Goal: Information Seeking & Learning: Learn about a topic

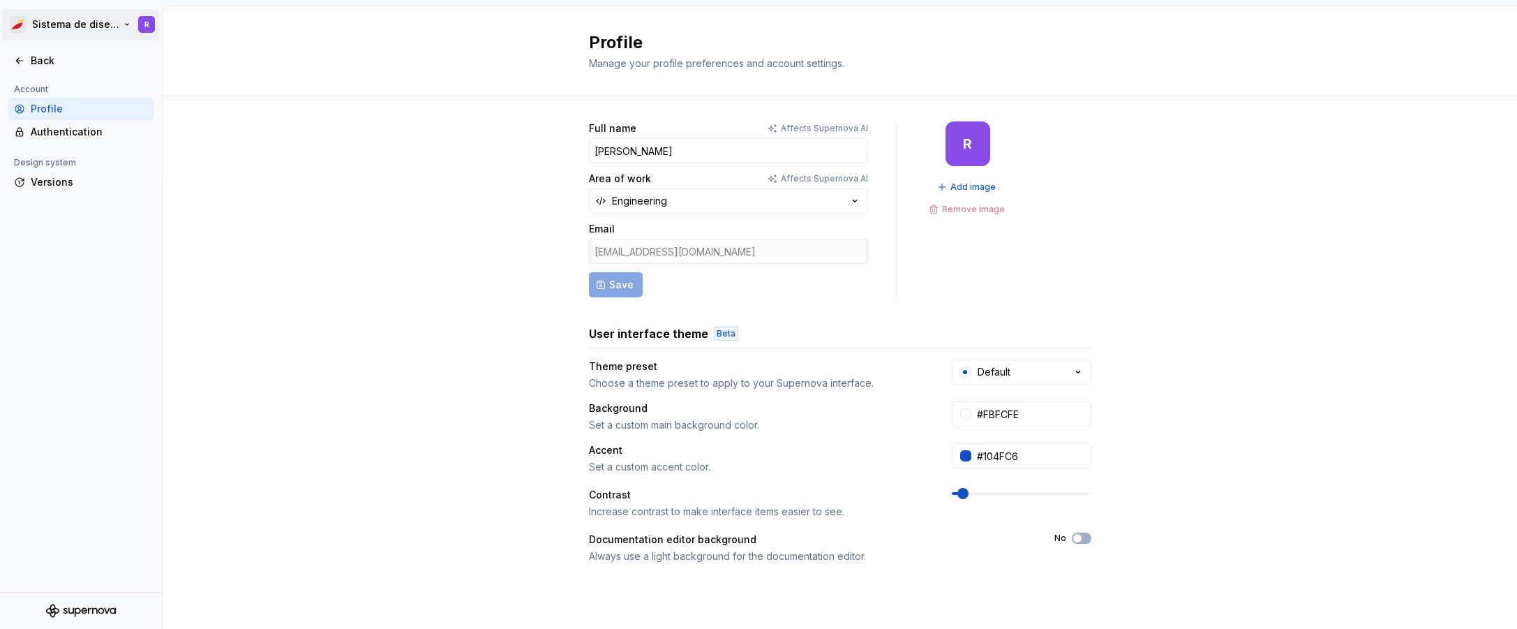
click at [57, 18] on html "Sistema de diseño Iberia R Back Account Profile Authentication Design system Ve…" at bounding box center [758, 314] width 1517 height 629
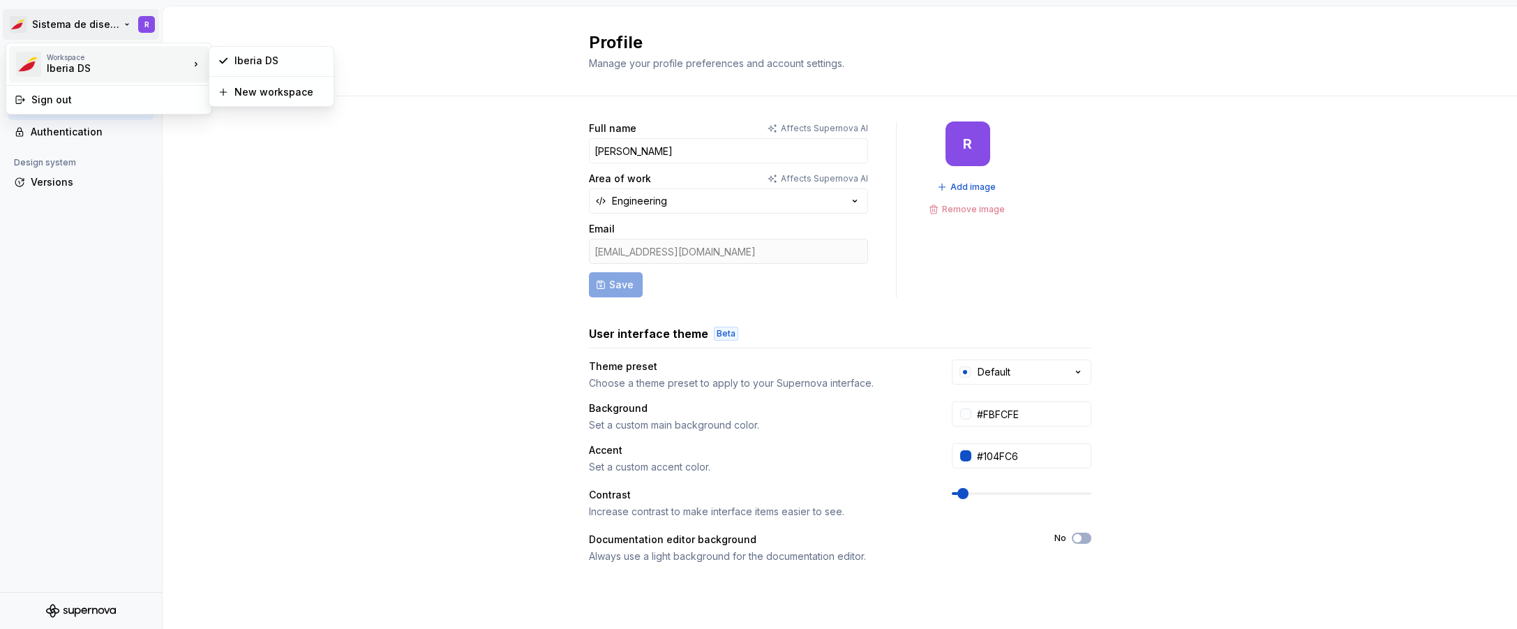
click at [83, 70] on div "Iberia DS" at bounding box center [106, 68] width 119 height 14
click at [260, 54] on div "Iberia DS" at bounding box center [279, 61] width 91 height 14
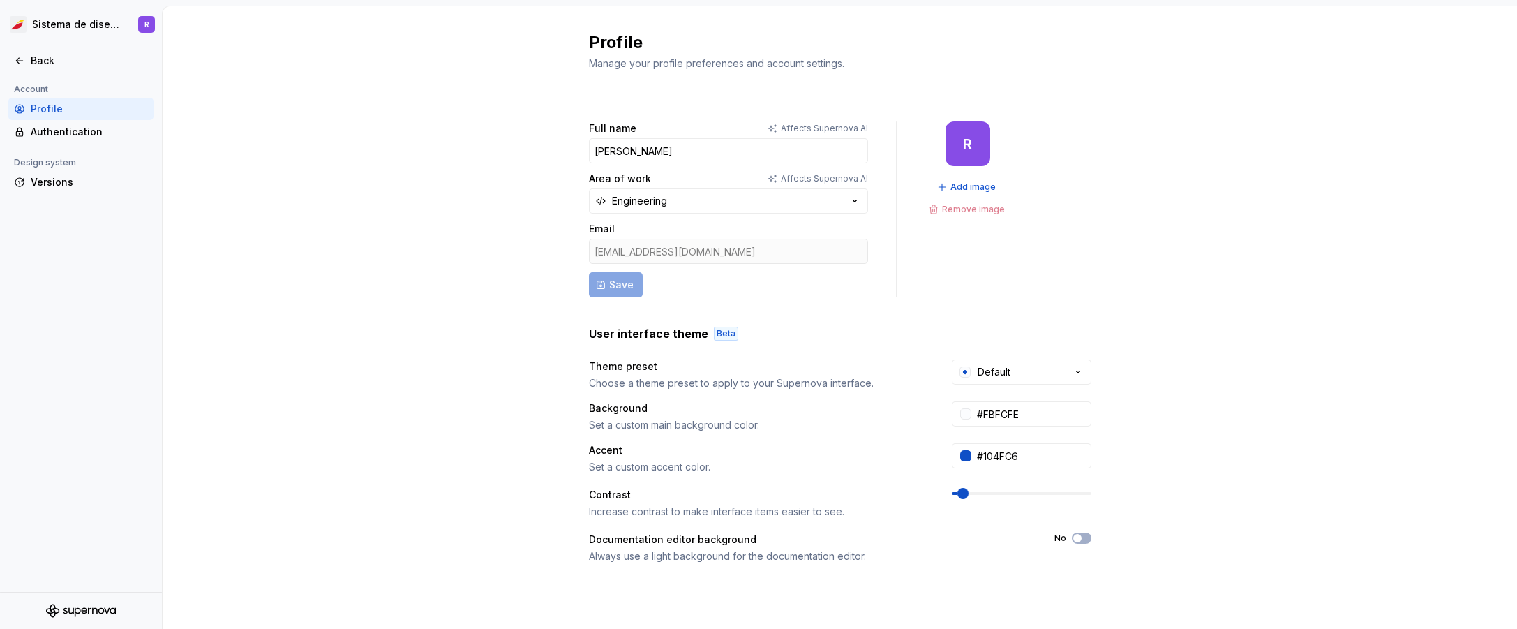
click at [229, 344] on div "Full name Affects Supernova AI [PERSON_NAME] Area of work Affects Supernova AI …" at bounding box center [840, 447] width 1355 height 703
click at [37, 63] on div "Back" at bounding box center [89, 61] width 117 height 14
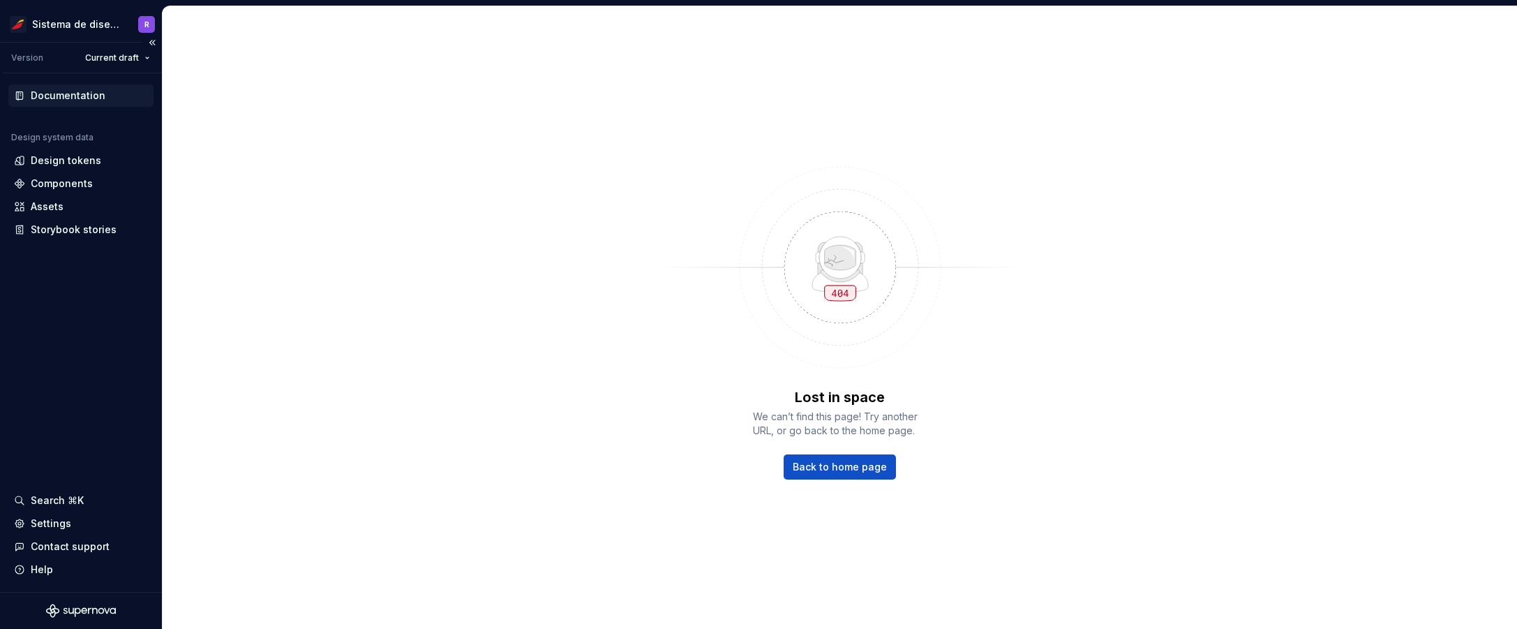
click at [66, 105] on div "Documentation" at bounding box center [80, 95] width 145 height 22
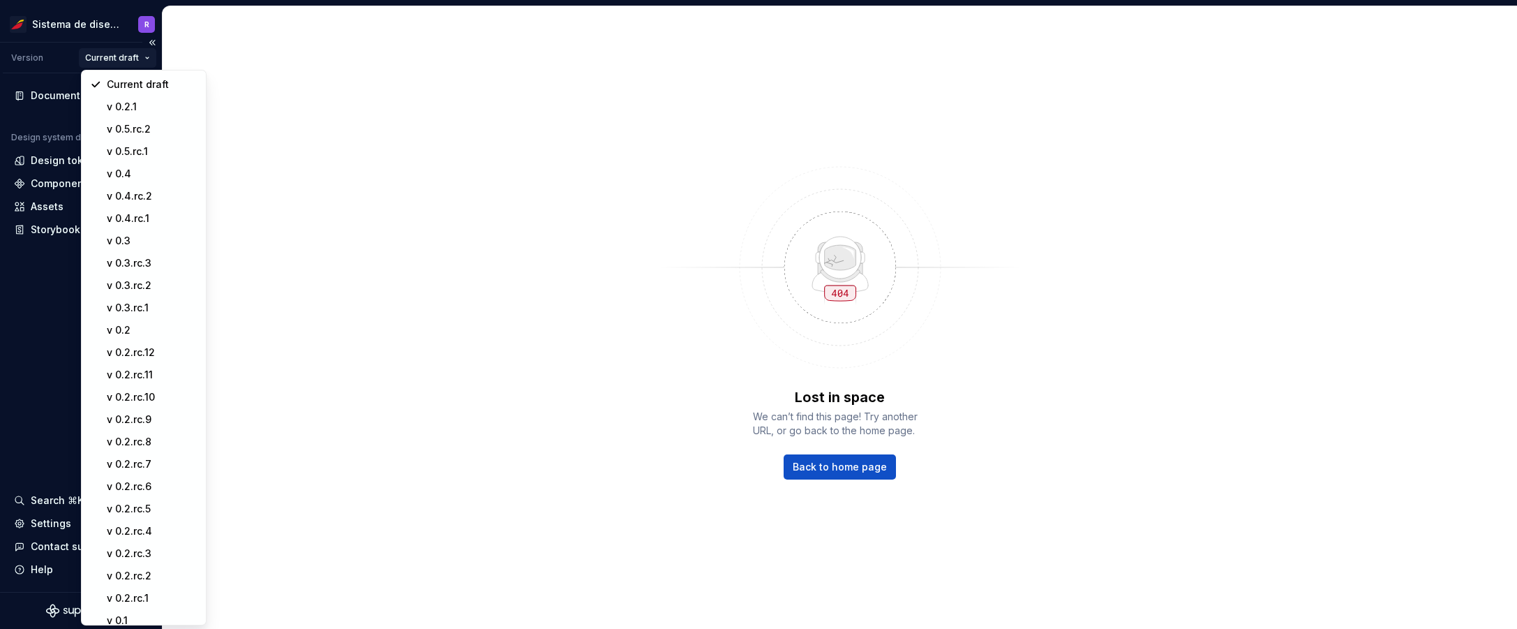
click at [129, 62] on html "Sistema de diseño Iberia R Version Current draft Documentation Design system da…" at bounding box center [758, 314] width 1517 height 629
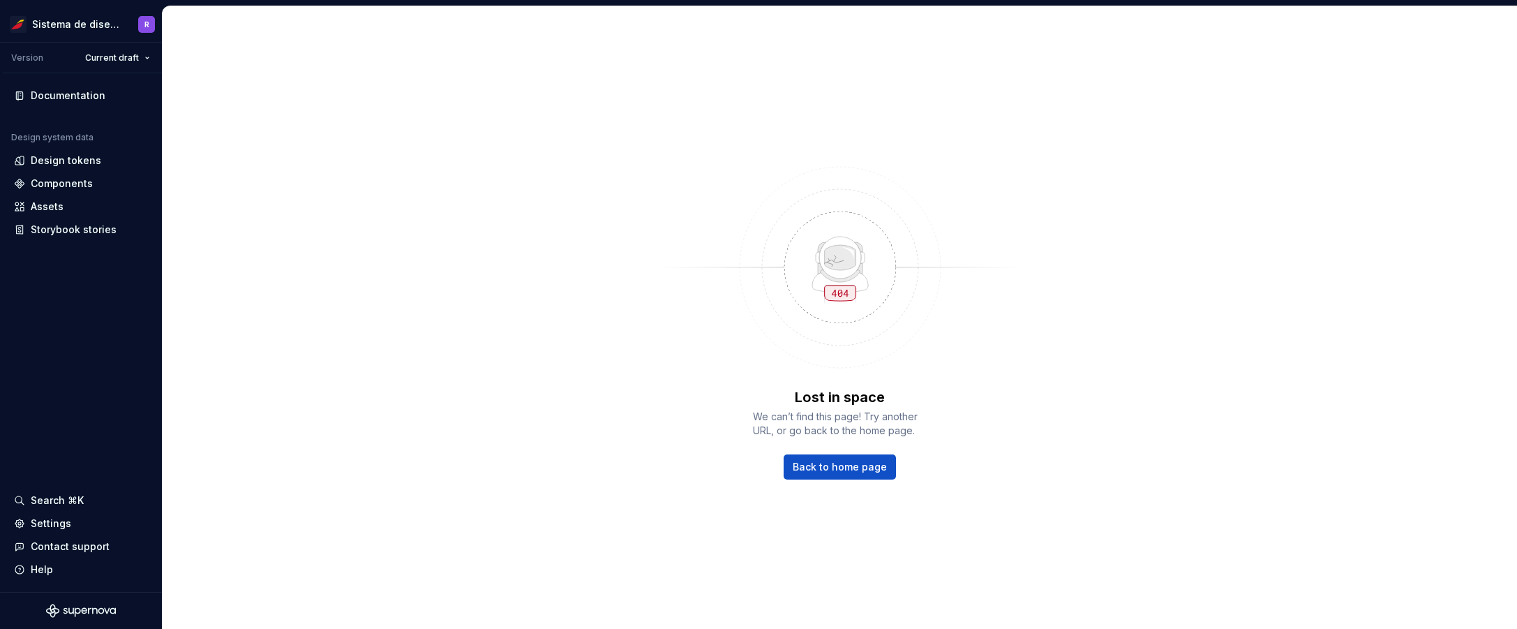
click at [129, 61] on html "Sistema de diseño Iberia R Version Current draft Documentation Design system da…" at bounding box center [758, 314] width 1517 height 629
click at [64, 163] on div "Design tokens" at bounding box center [66, 161] width 70 height 14
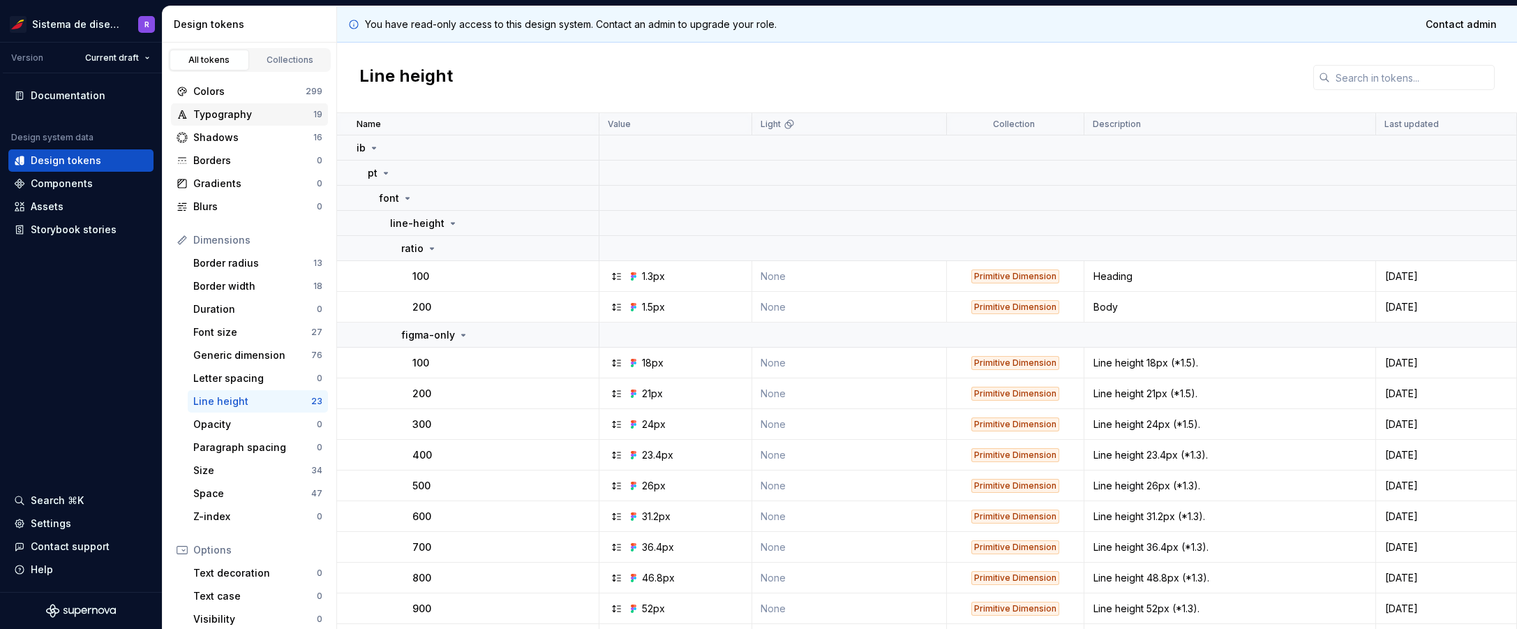
click at [243, 119] on div "Typography" at bounding box center [253, 114] width 120 height 14
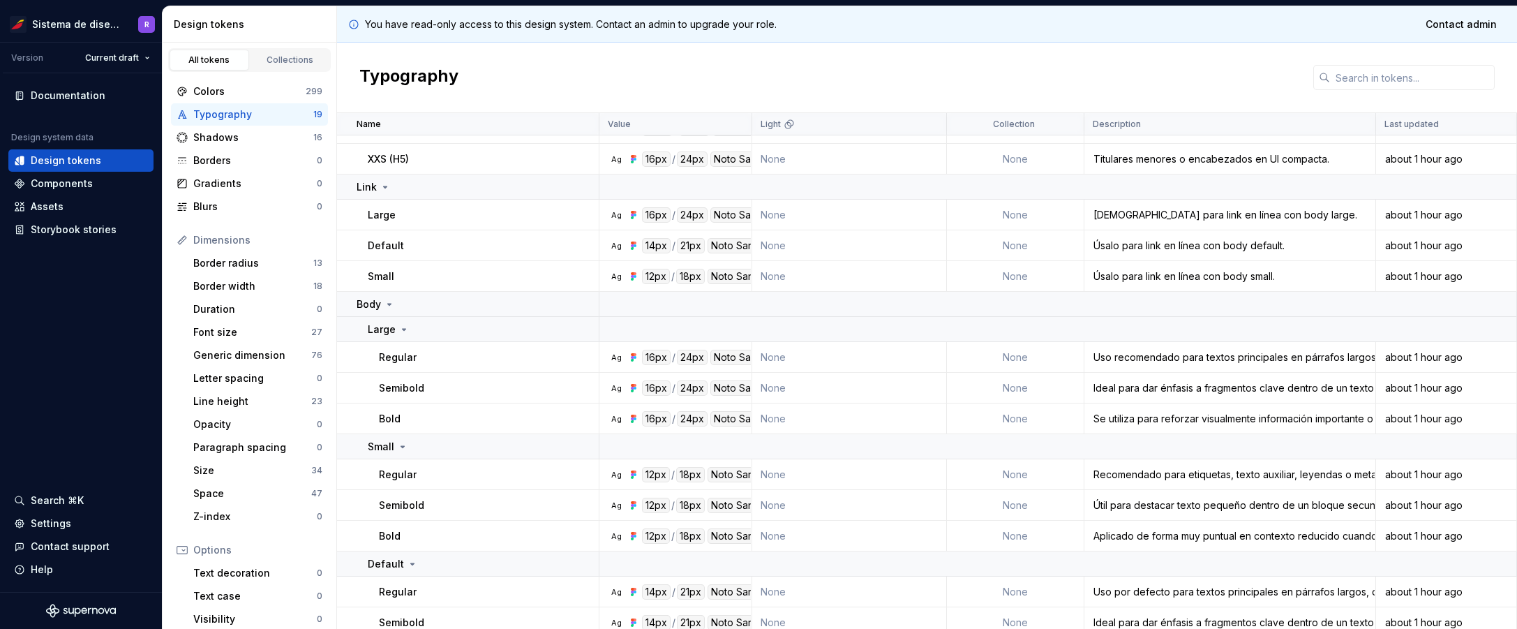
scroll to position [241, 0]
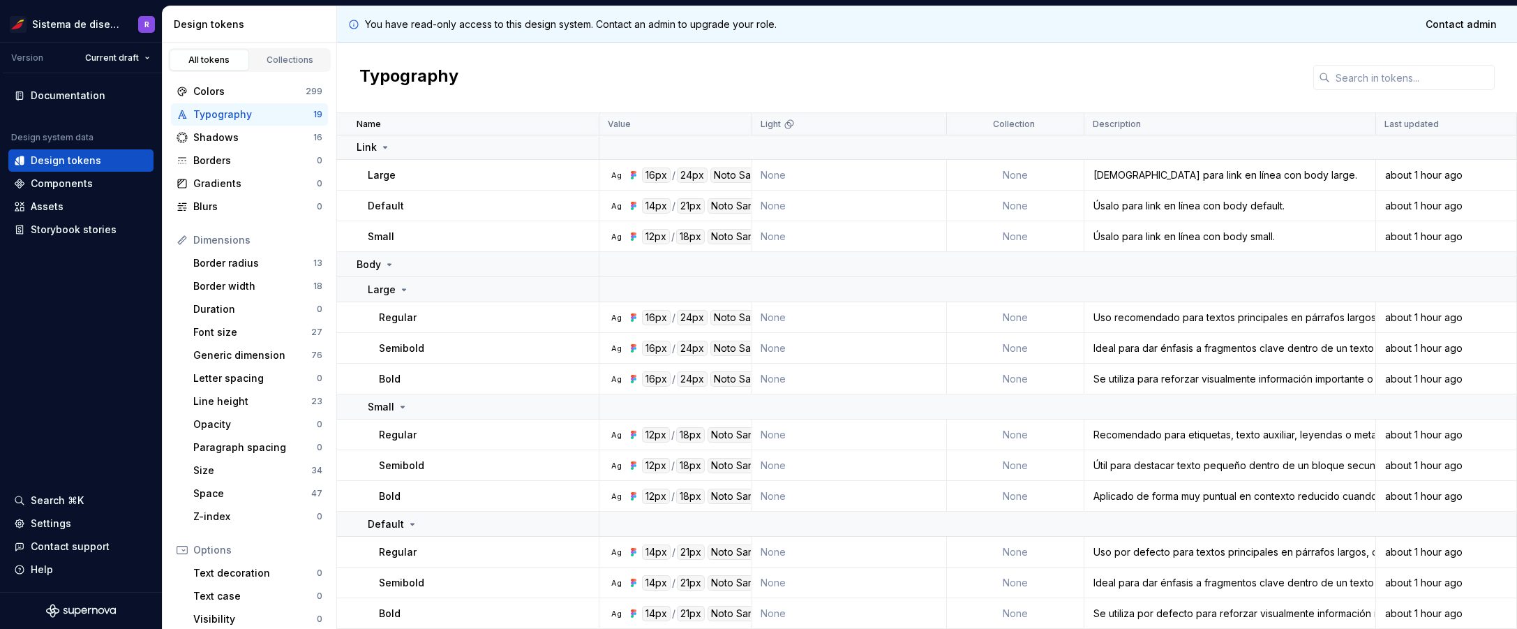
click at [214, 118] on div "Typography" at bounding box center [253, 114] width 120 height 14
click at [383, 149] on icon at bounding box center [385, 147] width 11 height 11
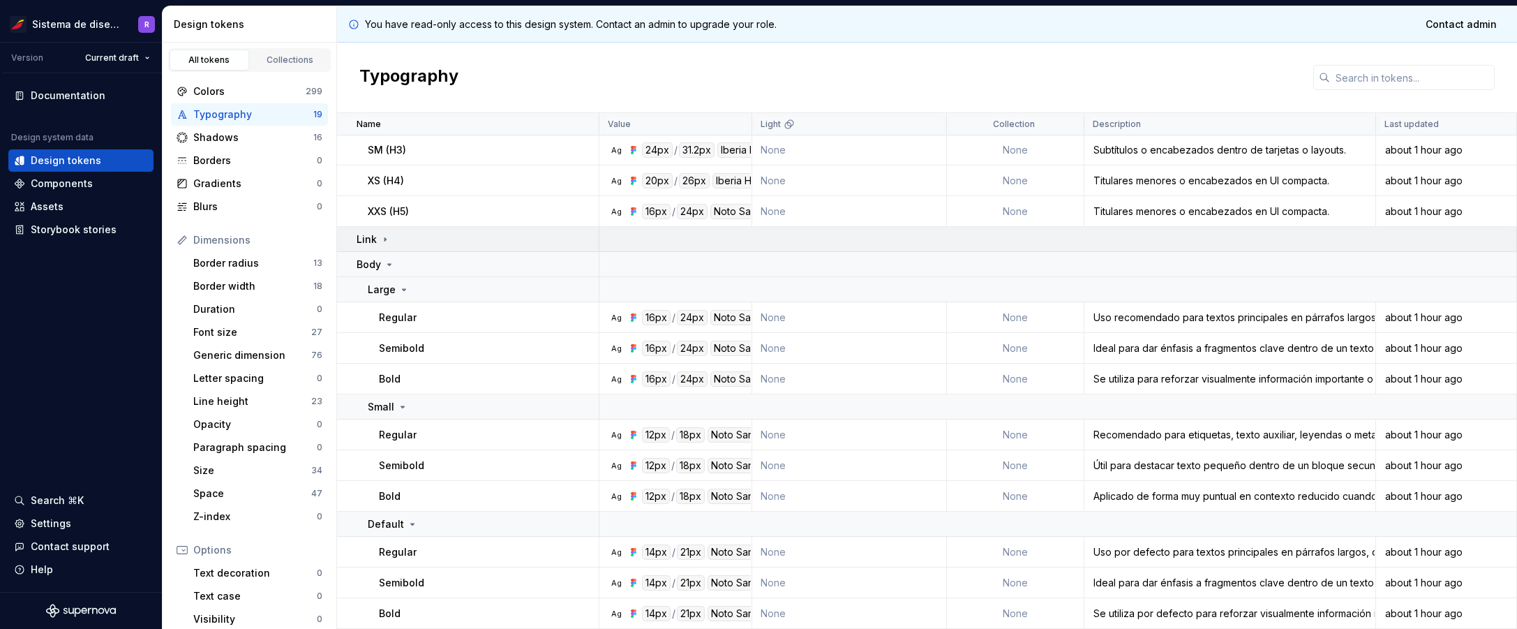
scroll to position [149, 0]
click at [386, 267] on icon at bounding box center [389, 264] width 11 height 11
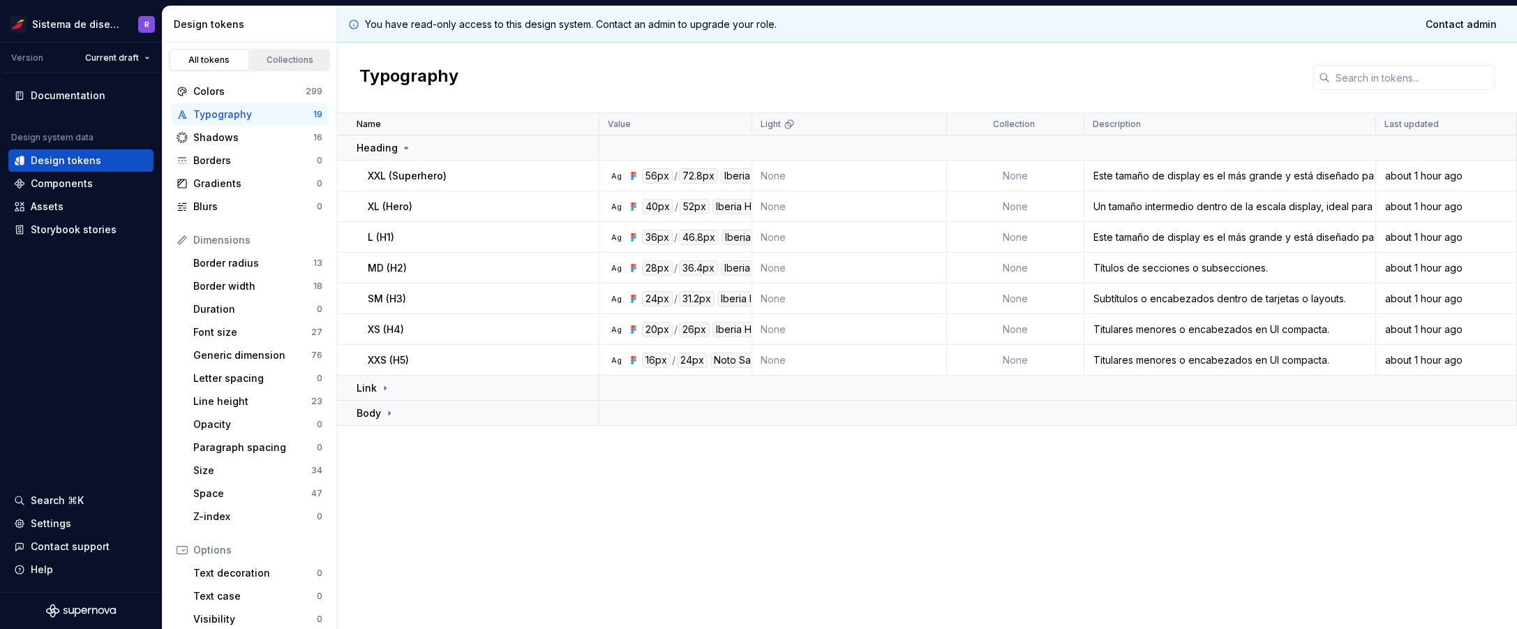
click at [288, 67] on link "Collections" at bounding box center [291, 60] width 80 height 21
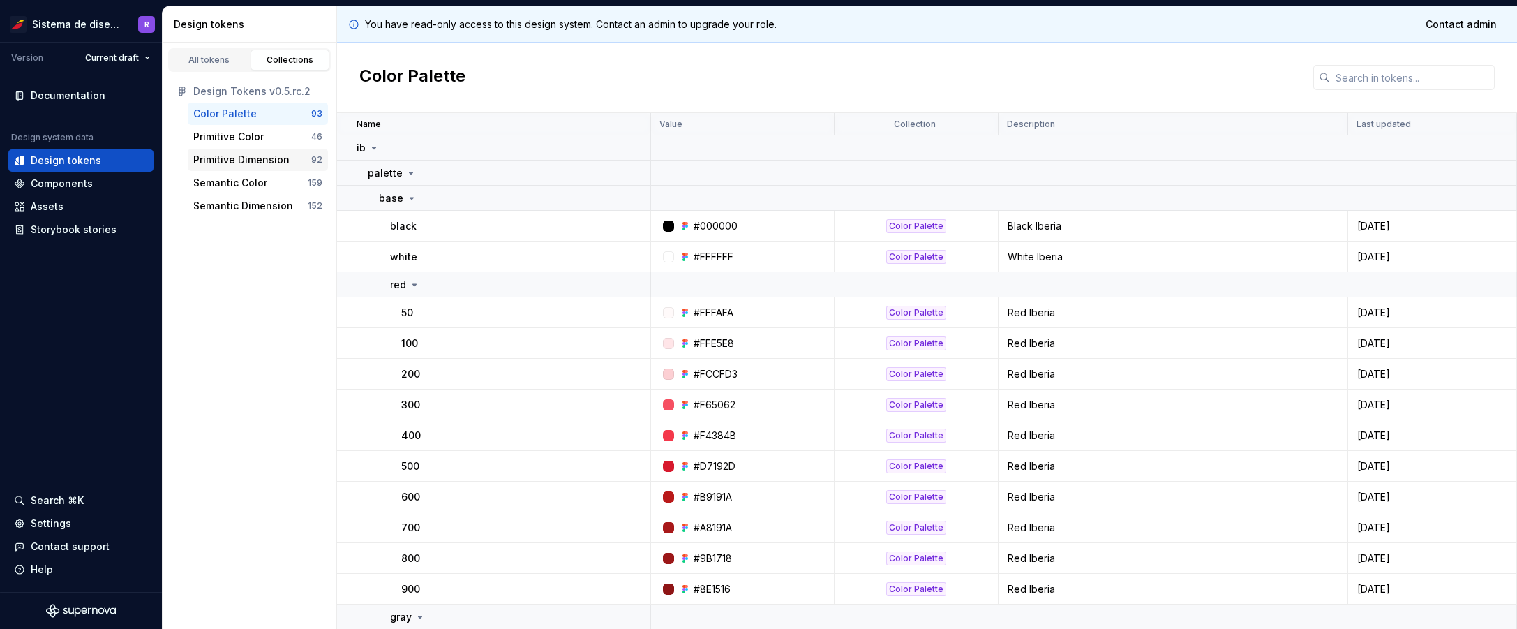
click at [242, 156] on div "Primitive Dimension" at bounding box center [241, 160] width 96 height 14
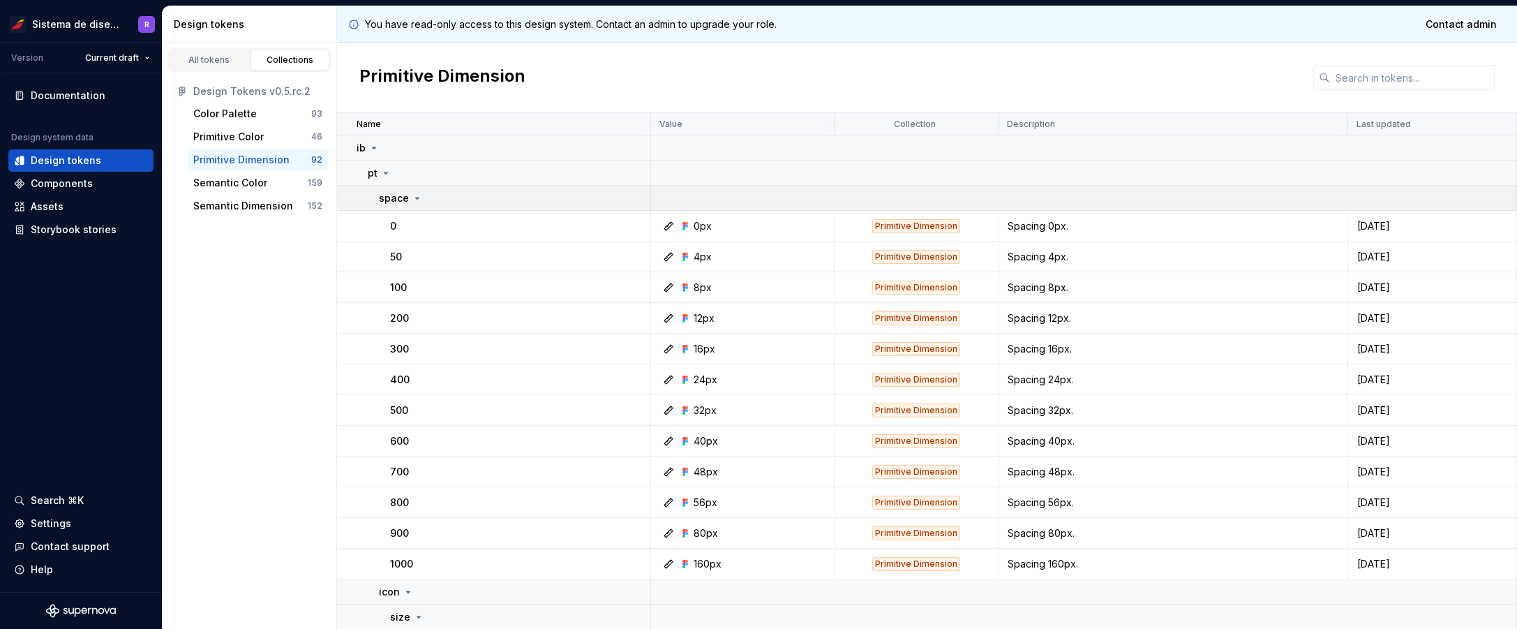
scroll to position [1, 0]
click at [244, 116] on div "Color Palette" at bounding box center [225, 114] width 64 height 14
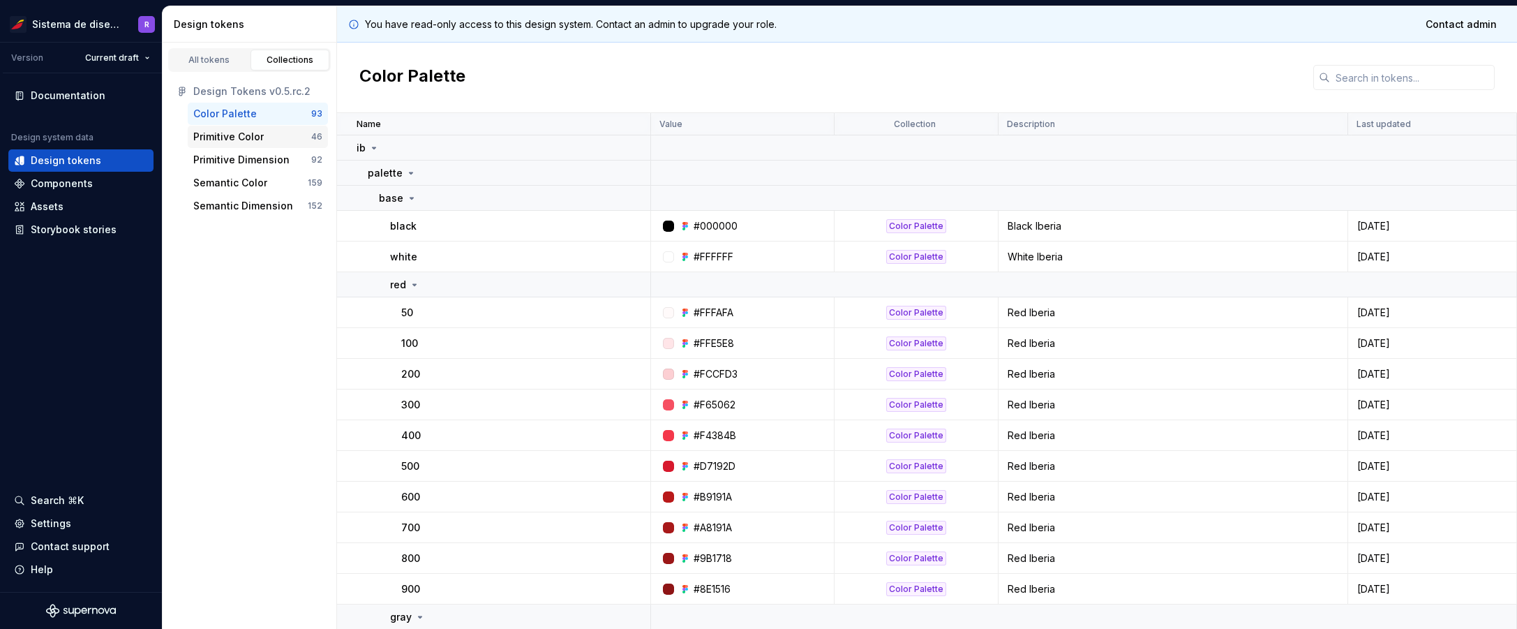
click at [230, 133] on div "Primitive Color" at bounding box center [228, 137] width 70 height 14
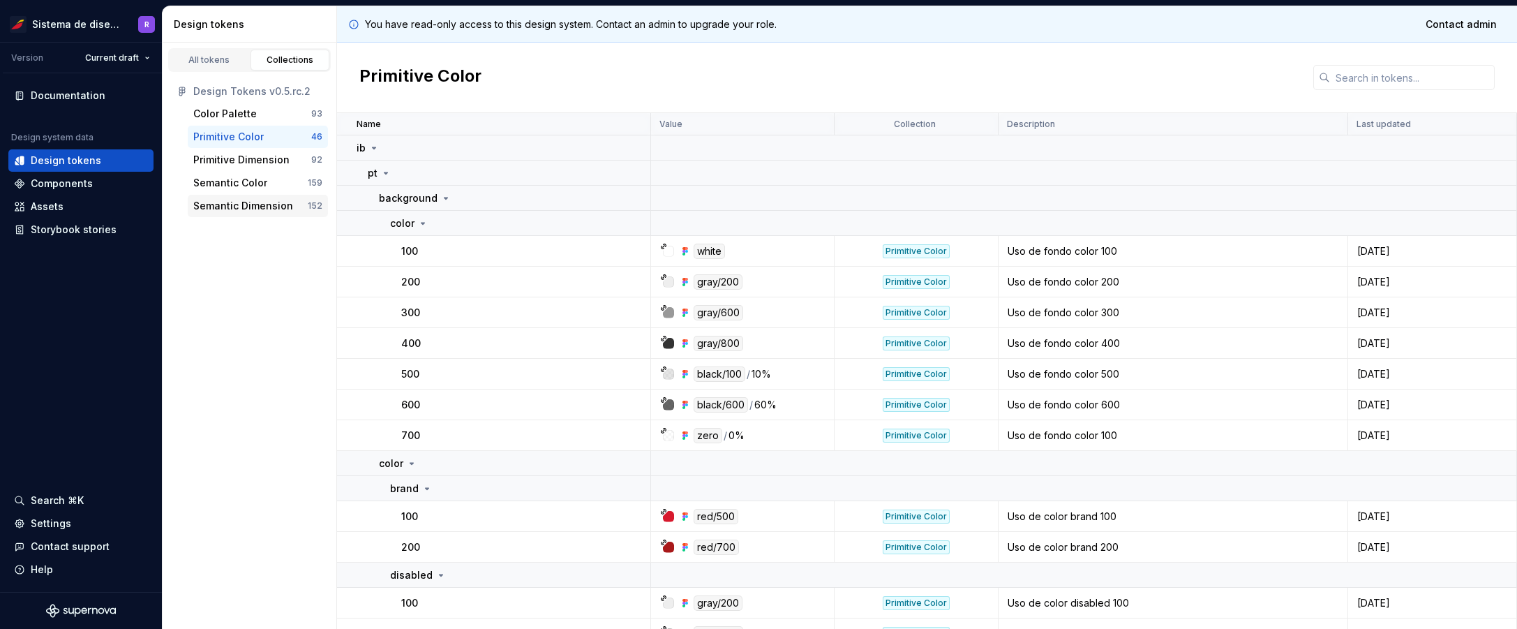
click at [236, 206] on div "Semantic Dimension" at bounding box center [243, 206] width 100 height 14
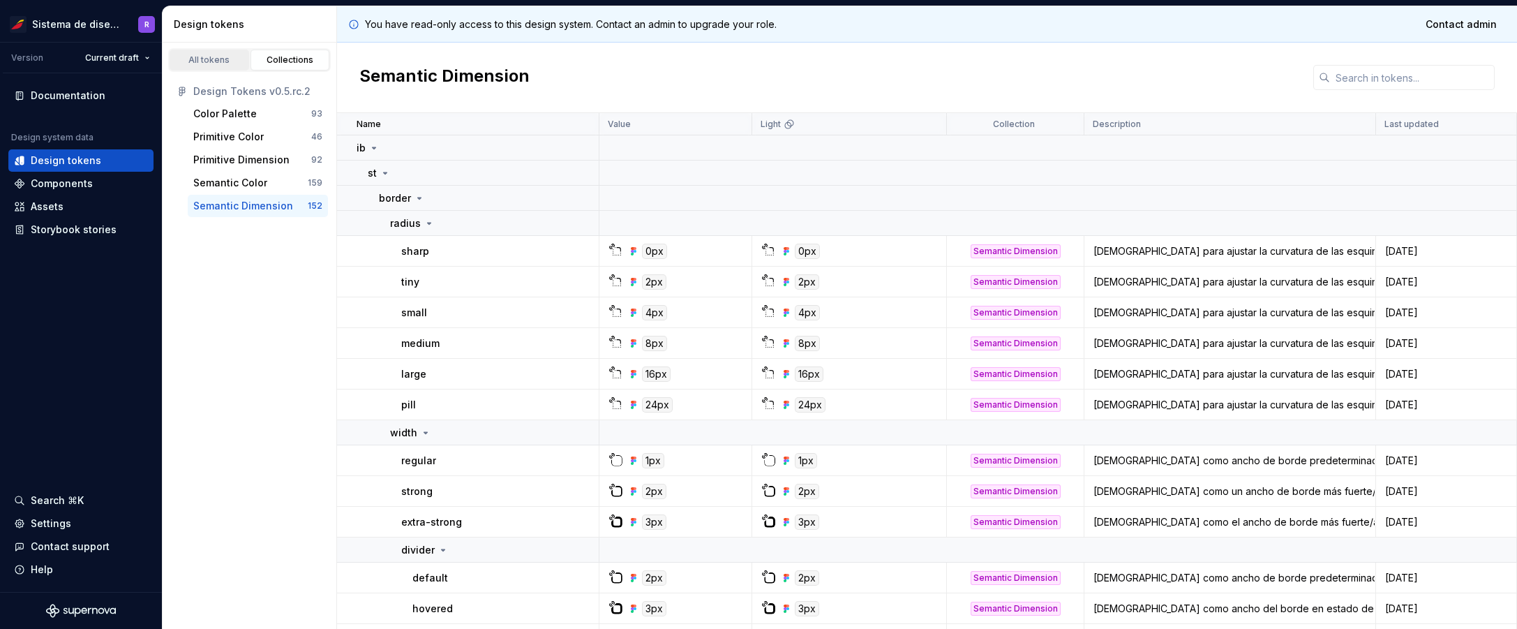
click at [216, 62] on div "All tokens" at bounding box center [209, 59] width 70 height 11
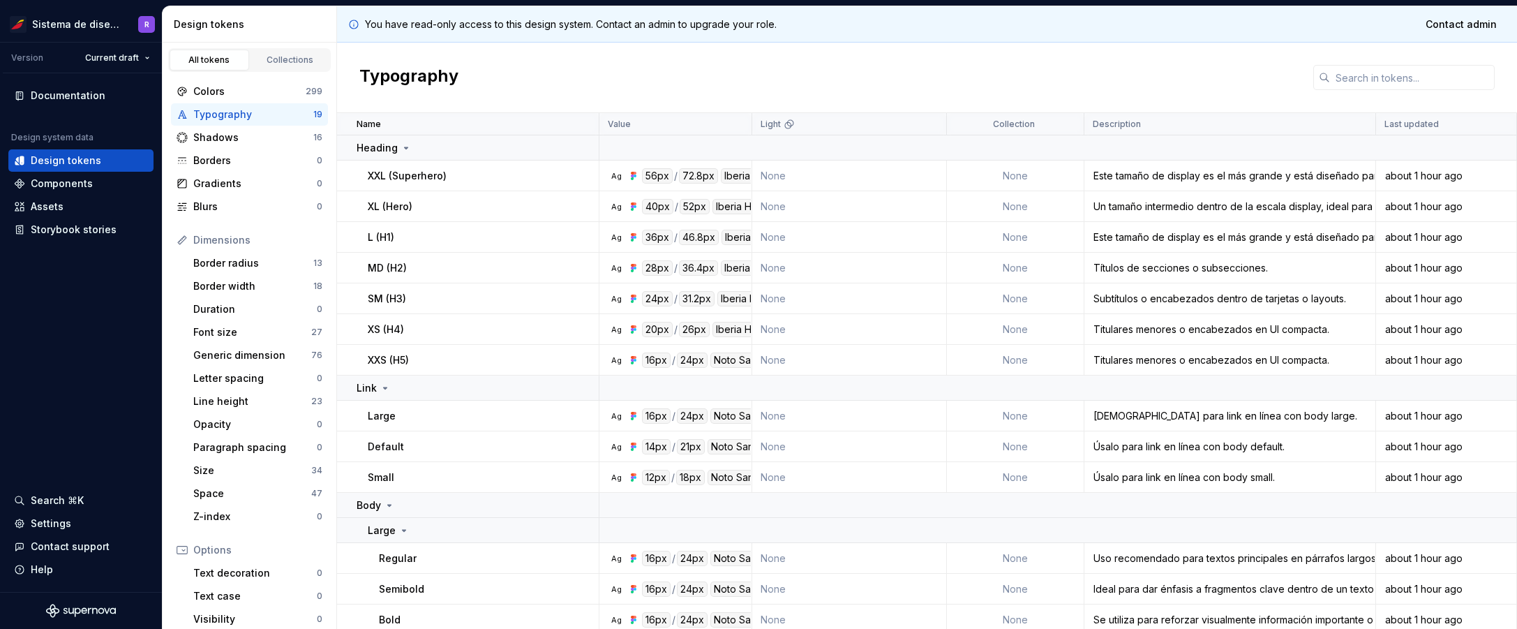
click at [632, 70] on div "Typography" at bounding box center [927, 78] width 1180 height 70
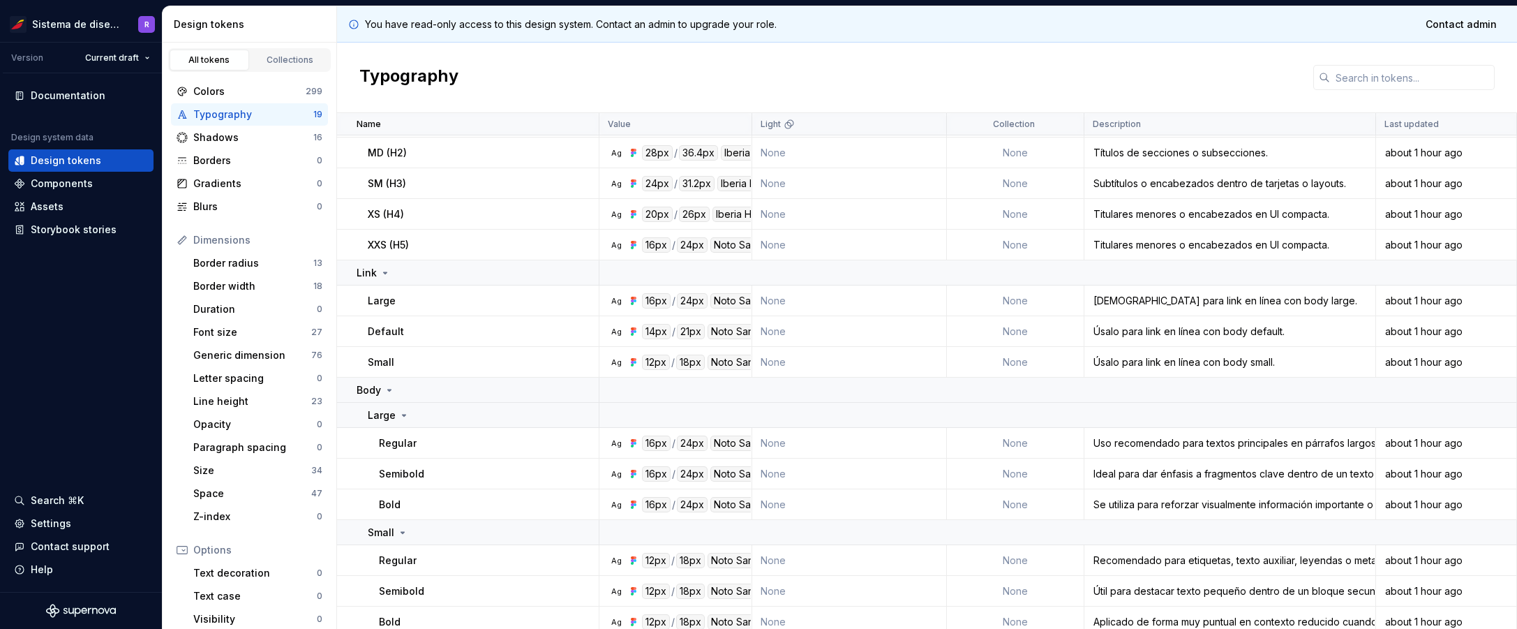
scroll to position [114, 0]
click at [382, 415] on p "Large" at bounding box center [382, 416] width 28 height 14
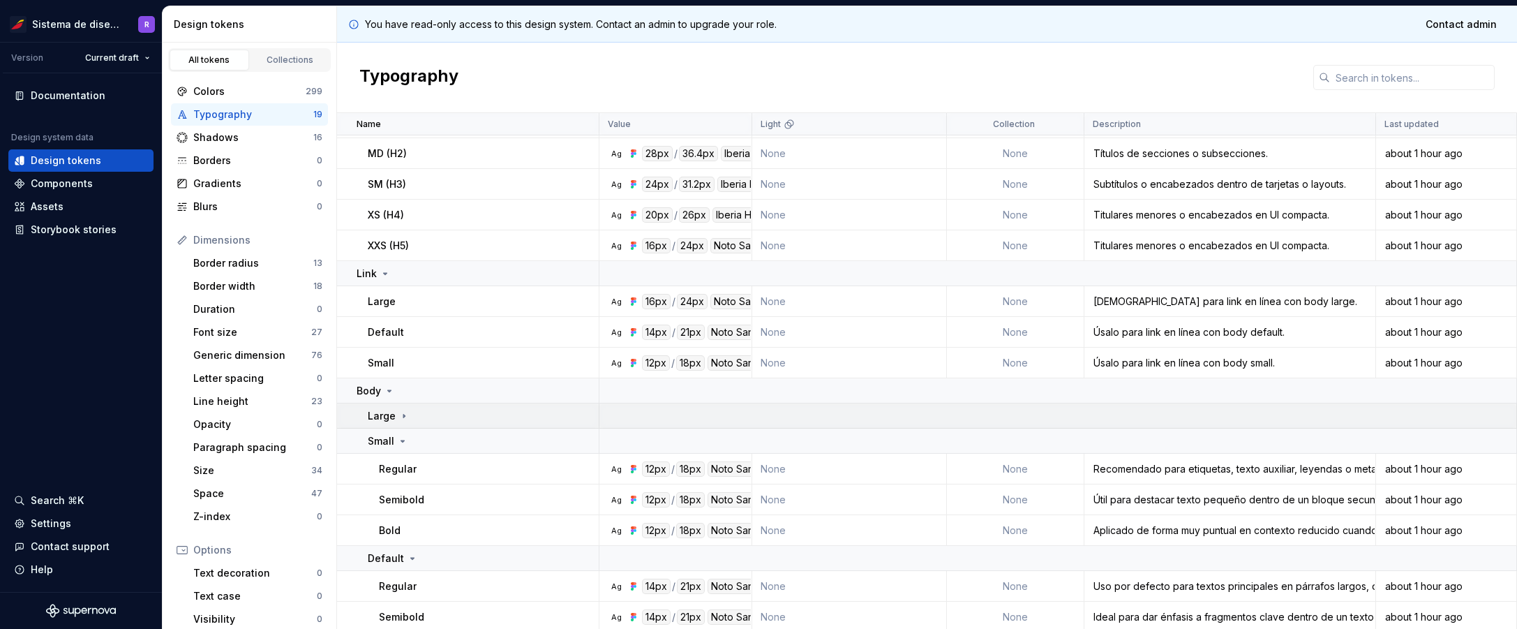
click at [384, 413] on p "Large" at bounding box center [382, 416] width 28 height 14
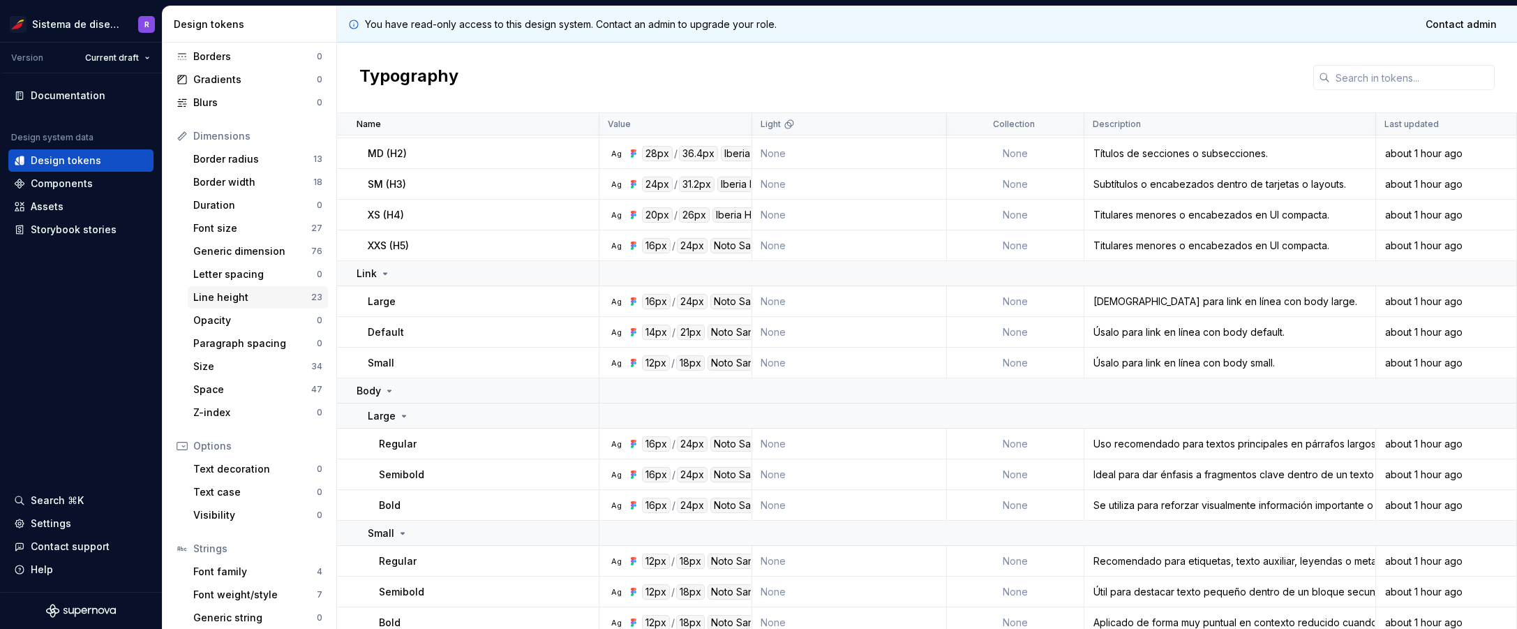
scroll to position [135, 0]
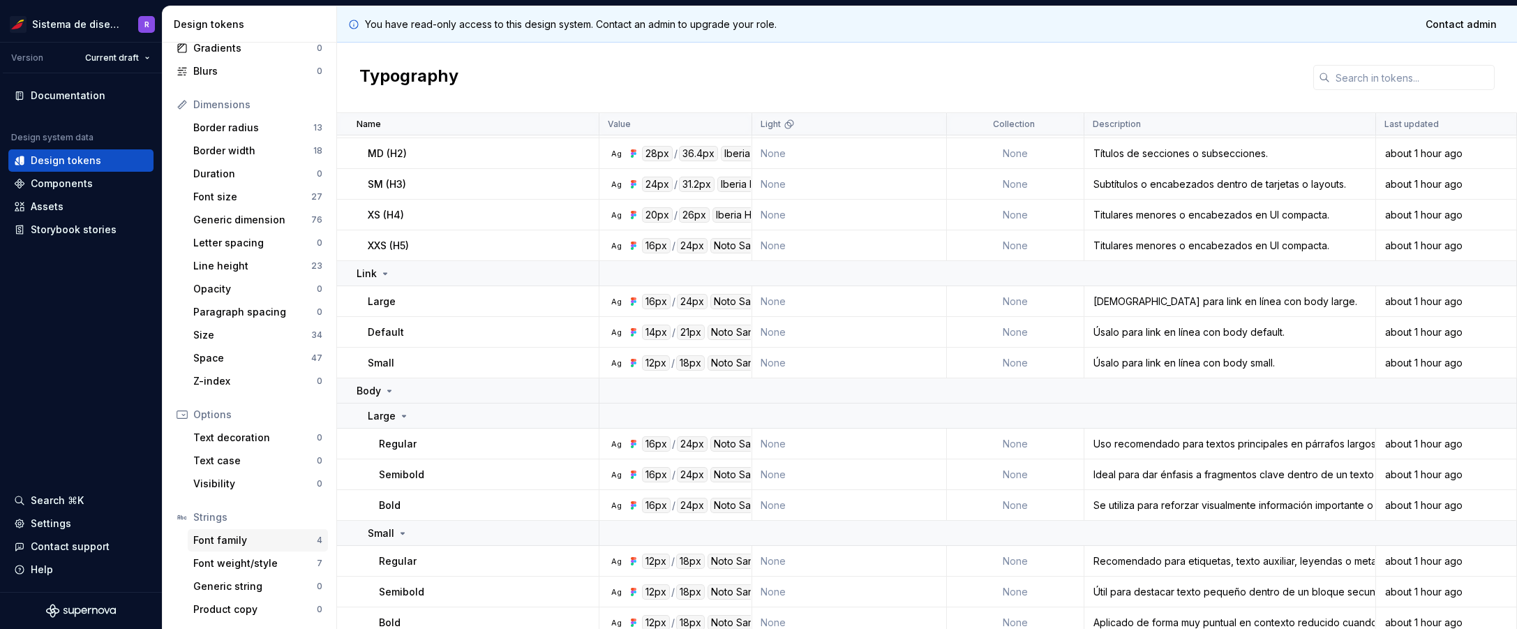
click at [232, 540] on div "Font family" at bounding box center [255, 540] width 124 height 14
